Goal: Information Seeking & Learning: Learn about a topic

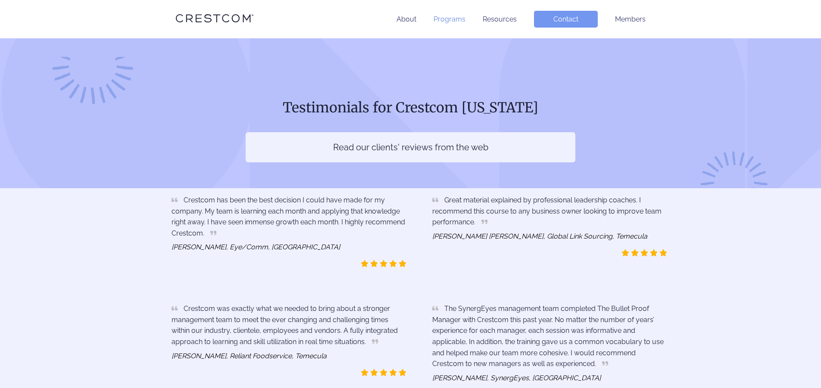
click at [445, 17] on link "Programs" at bounding box center [450, 19] width 32 height 8
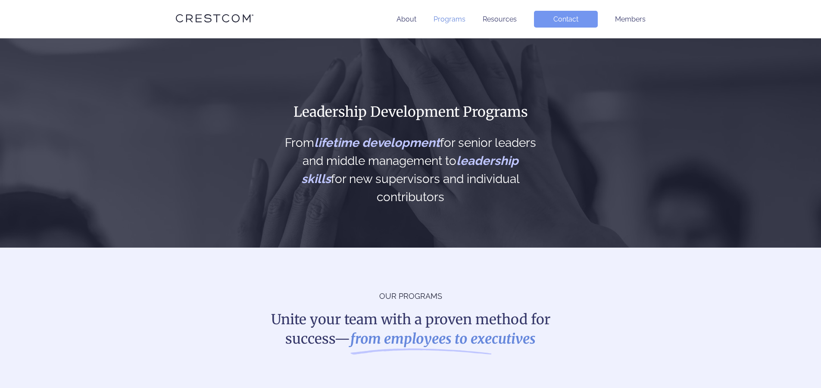
click at [445, 16] on link "Programs" at bounding box center [450, 19] width 32 height 8
click at [440, 19] on link "Programs" at bounding box center [450, 19] width 32 height 8
click at [499, 18] on link "Resources" at bounding box center [500, 19] width 34 height 8
